Goal: Transaction & Acquisition: Purchase product/service

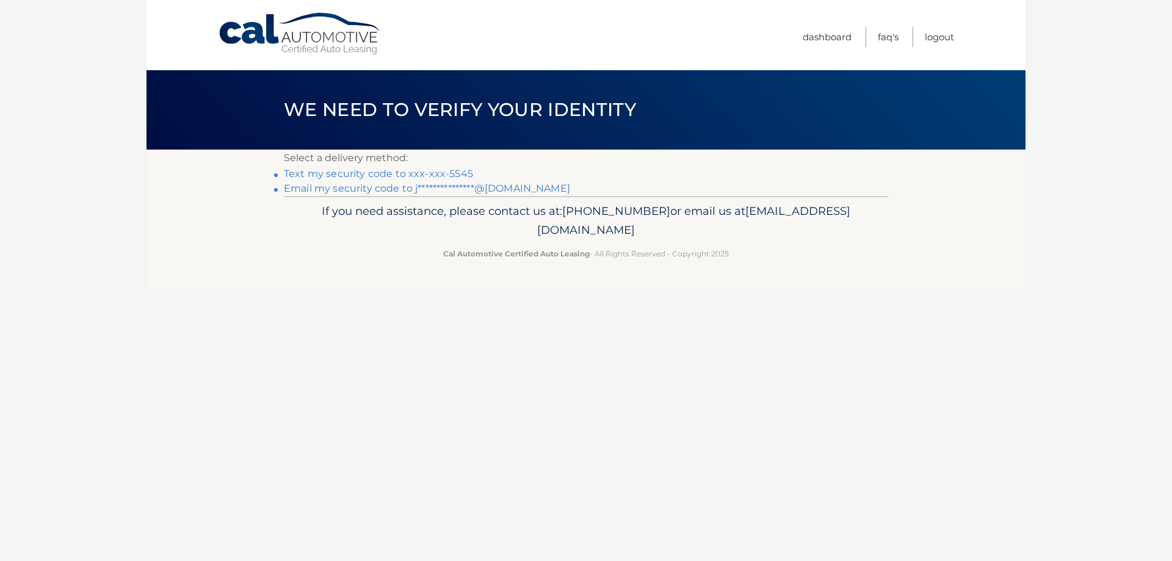
click at [402, 173] on link "Text my security code to xxx-xxx-5545" at bounding box center [378, 174] width 189 height 12
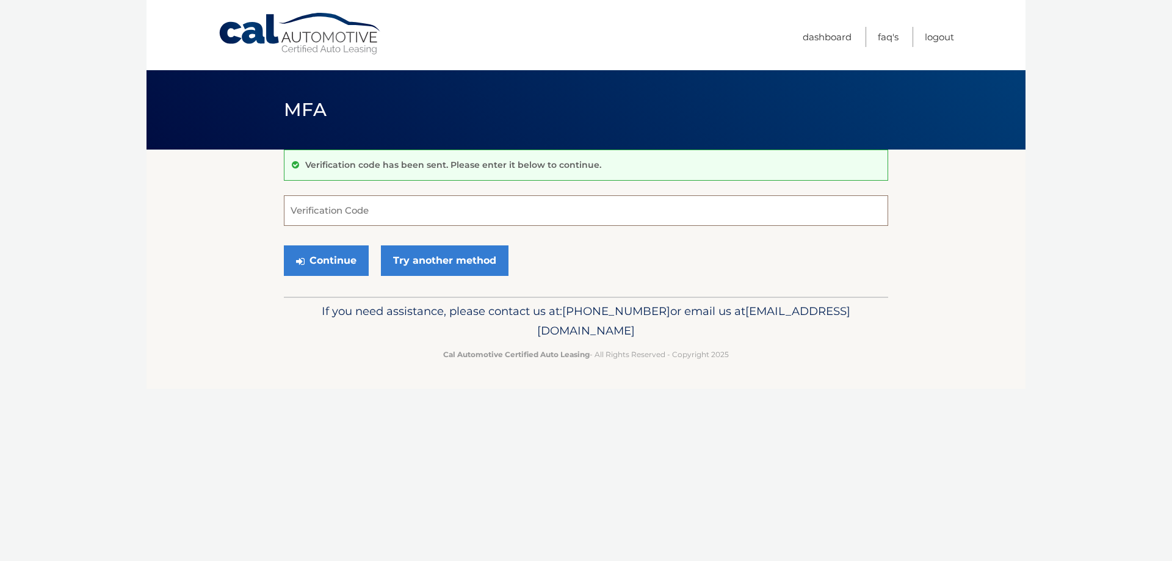
click at [400, 214] on input "Verification Code" at bounding box center [586, 210] width 604 height 31
click at [358, 206] on input "Verification Code" at bounding box center [586, 210] width 604 height 31
type input "168190"
click at [330, 270] on button "Continue" at bounding box center [326, 260] width 85 height 31
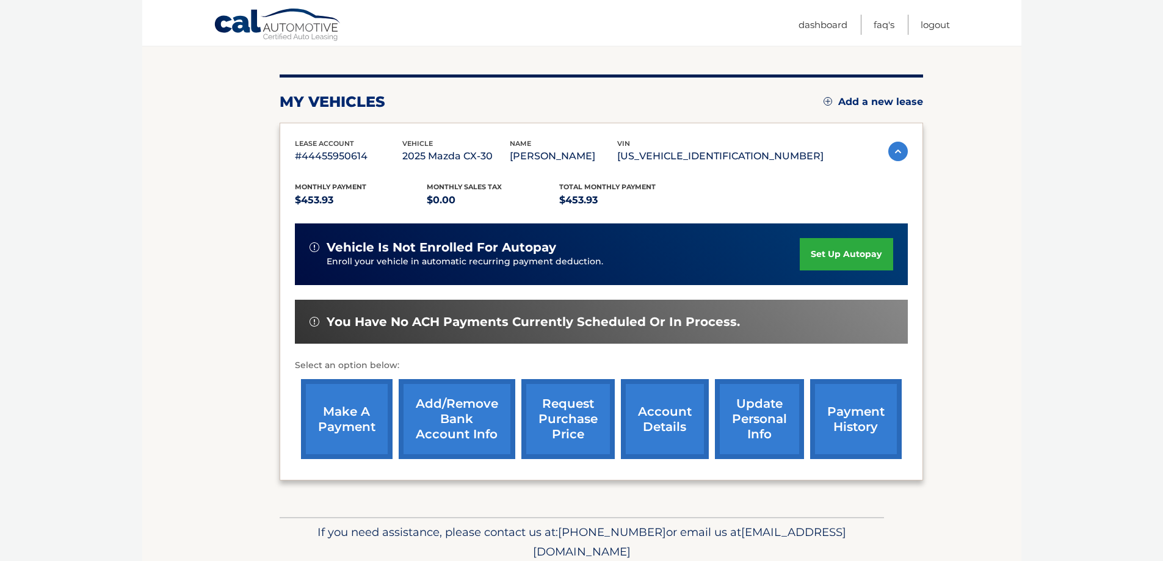
scroll to position [179, 0]
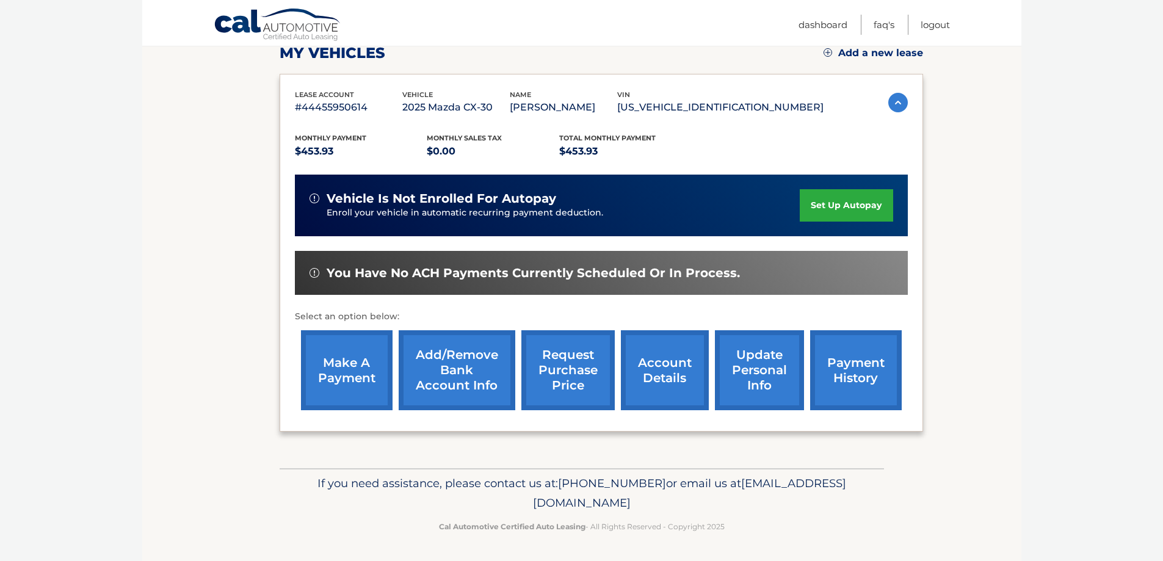
drag, startPoint x: 358, startPoint y: 366, endPoint x: 375, endPoint y: 361, distance: 17.8
click at [358, 366] on link "make a payment" at bounding box center [347, 370] width 92 height 80
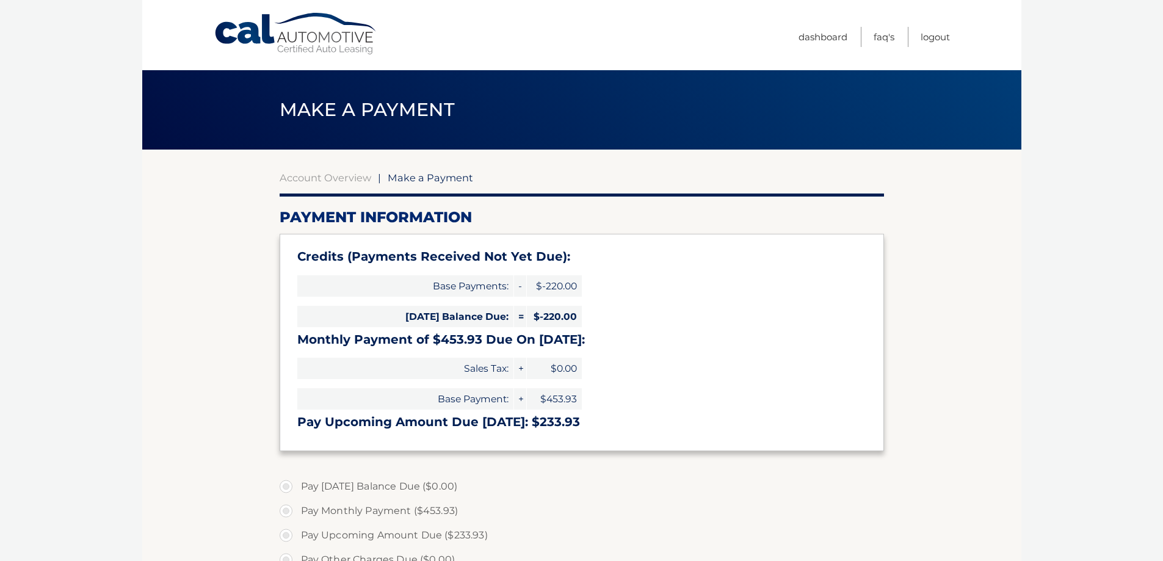
type input "233.93"
select select "OWQ4YWYzMmEtMjdiMC00Nzg2LWE2N2MtYzViMGY4NThiZTQ1"
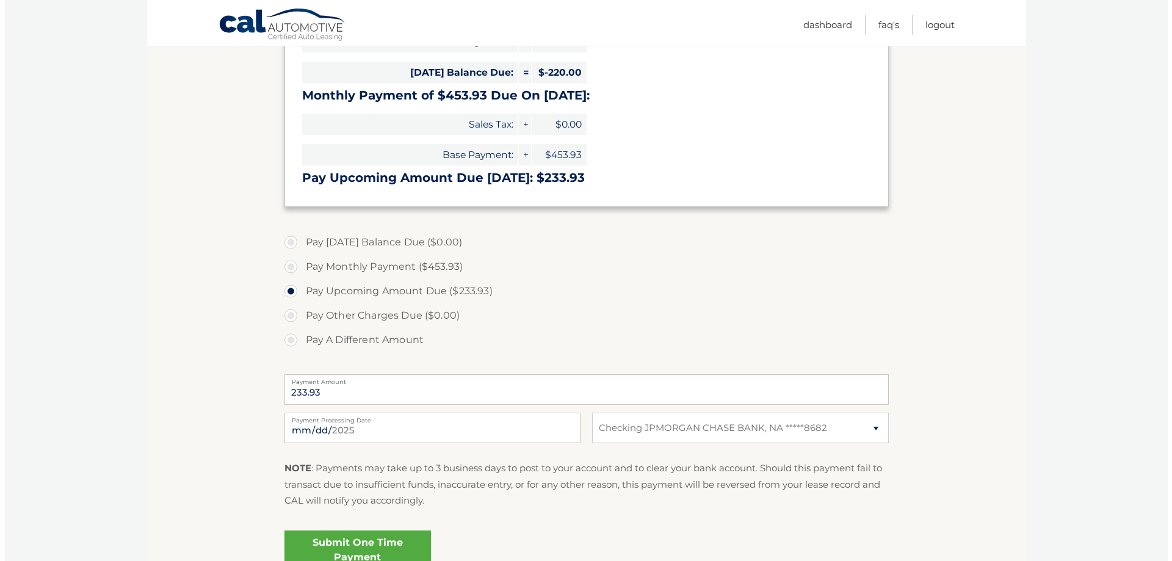
scroll to position [305, 0]
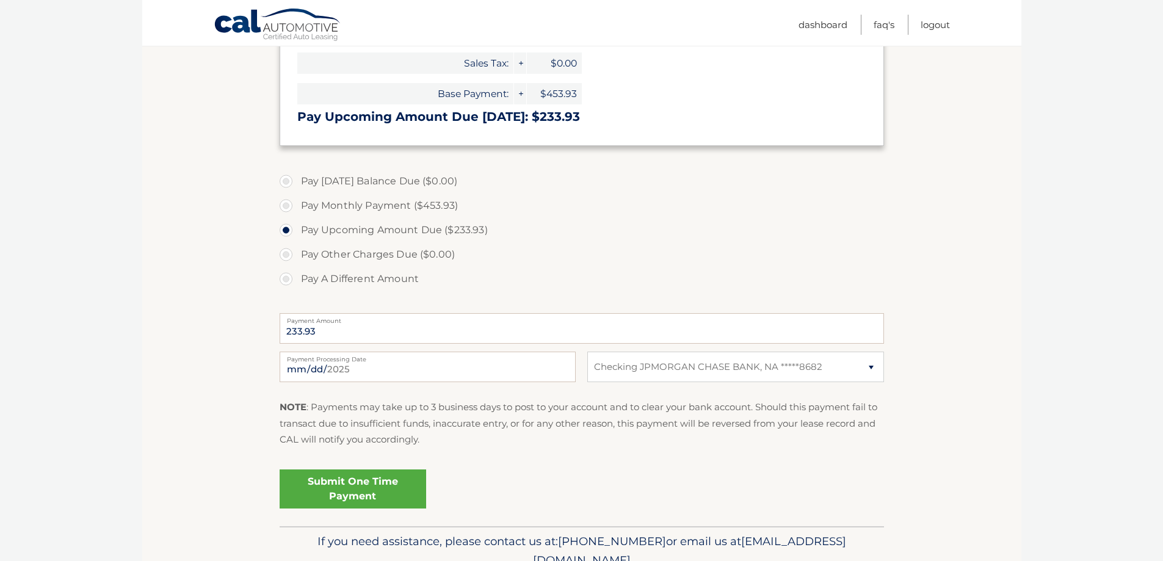
click at [364, 498] on link "Submit One Time Payment" at bounding box center [353, 488] width 146 height 39
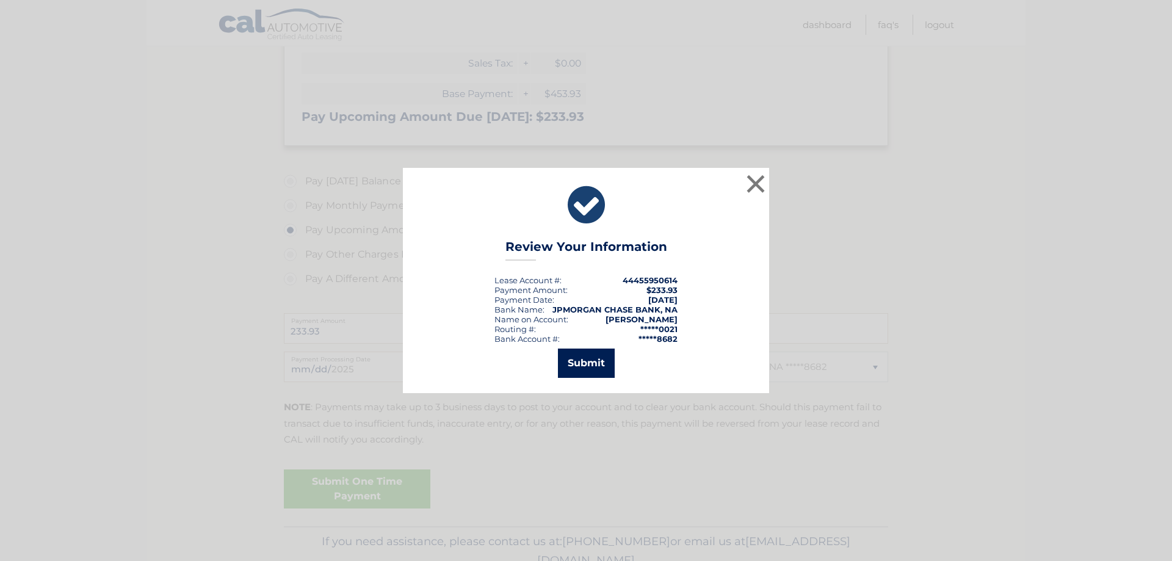
click at [595, 369] on button "Submit" at bounding box center [586, 363] width 57 height 29
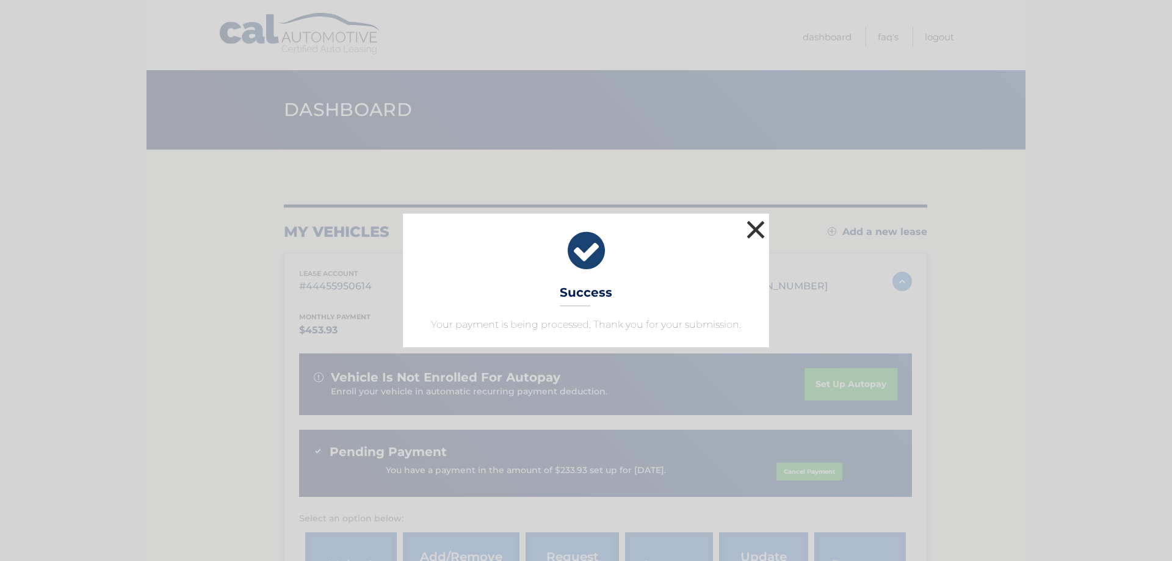
click at [759, 234] on button "×" at bounding box center [755, 229] width 24 height 24
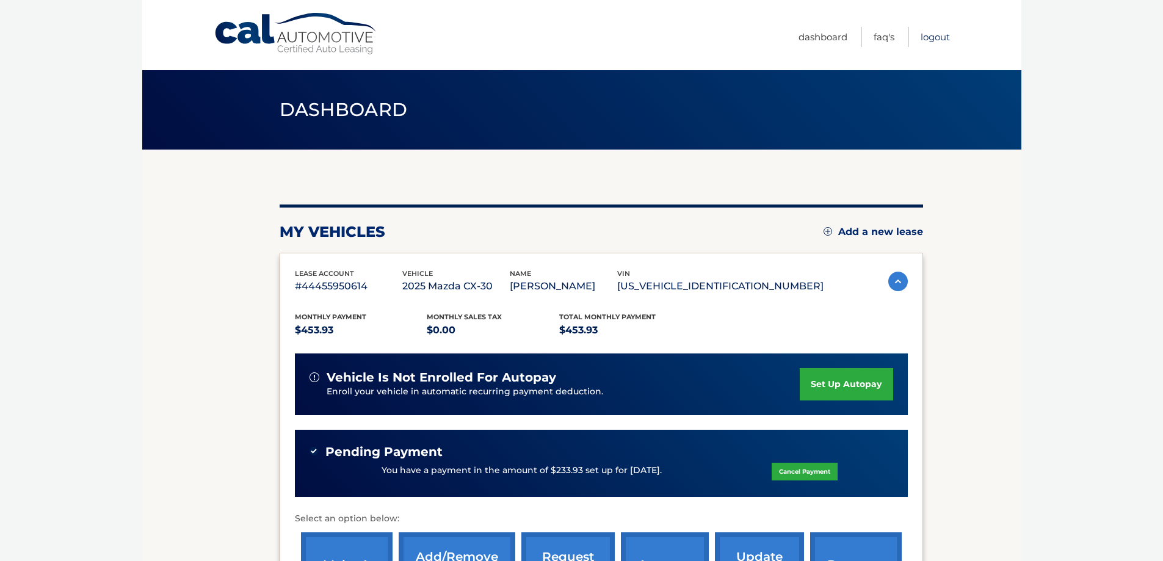
click at [933, 40] on link "Logout" at bounding box center [934, 37] width 29 height 20
